Goal: Task Accomplishment & Management: Manage account settings

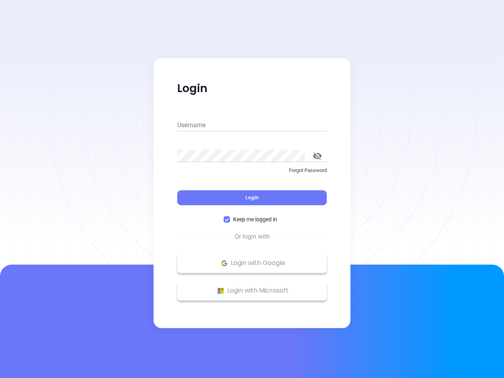
click at [252, 189] on div "Login" at bounding box center [252, 193] width 150 height 24
click at [252, 125] on input "Username" at bounding box center [252, 125] width 150 height 13
click at [317, 156] on icon "toggle password visibility" at bounding box center [317, 155] width 9 height 7
click at [252, 198] on span "Login" at bounding box center [251, 197] width 13 height 7
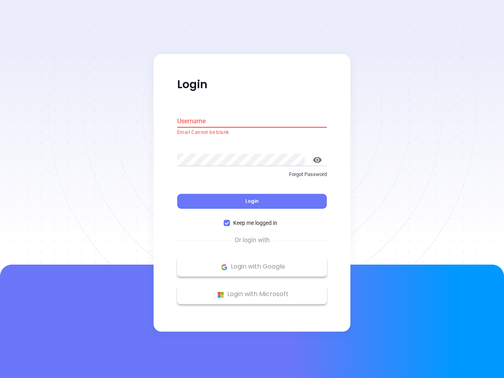
click at [252, 219] on span "Keep me logged in" at bounding box center [255, 223] width 50 height 9
click at [230, 220] on input "Keep me logged in" at bounding box center [227, 223] width 6 height 6
checkbox input "false"
click at [252, 263] on p "Login with Google" at bounding box center [252, 267] width 142 height 12
click at [252, 291] on p "Login with Microsoft" at bounding box center [252, 295] width 142 height 12
